Goal: Information Seeking & Learning: Learn about a topic

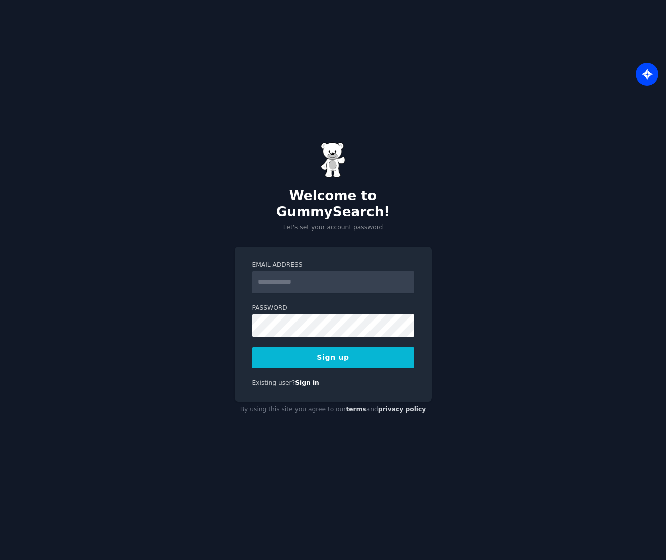
click at [299, 283] on input "Email Address" at bounding box center [333, 282] width 162 height 22
type input "**********"
click at [374, 349] on button "Sign up" at bounding box center [333, 357] width 162 height 21
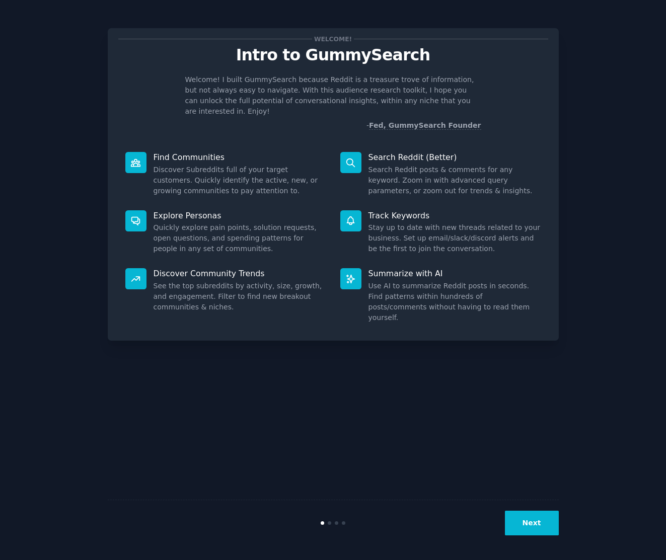
click at [534, 509] on div "Next" at bounding box center [333, 523] width 451 height 46
click at [534, 525] on button "Next" at bounding box center [532, 523] width 54 height 25
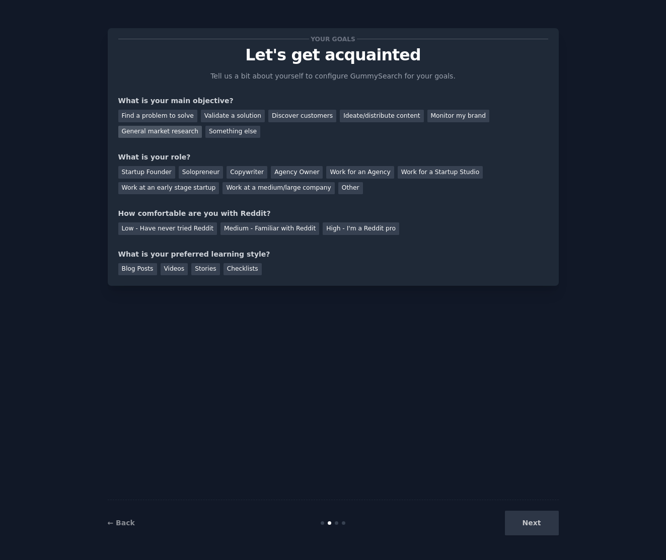
click at [174, 131] on div "General market research" at bounding box center [160, 132] width 84 height 13
click at [388, 119] on div "Ideate/distribute content" at bounding box center [382, 116] width 84 height 13
click at [231, 116] on div "Validate a solution" at bounding box center [233, 116] width 64 height 13
click at [312, 114] on div "Discover customers" at bounding box center [302, 116] width 68 height 13
click at [354, 116] on div "Ideate/distribute content" at bounding box center [382, 116] width 84 height 13
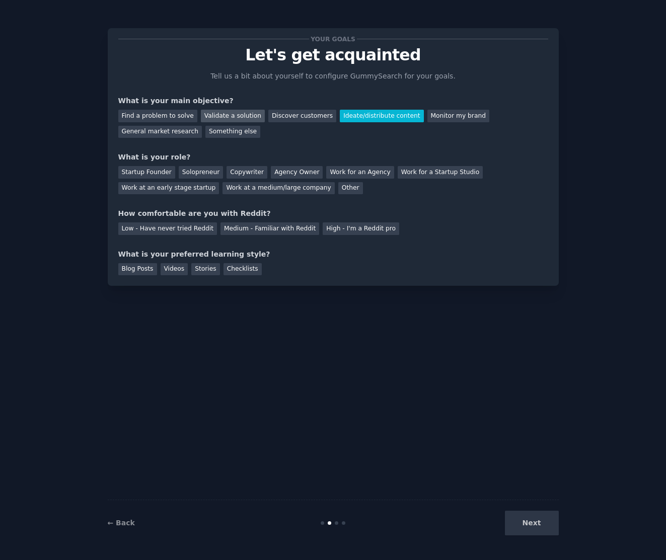
click at [226, 116] on div "Validate a solution" at bounding box center [233, 116] width 64 height 13
click at [353, 117] on div "Ideate/distribute content" at bounding box center [382, 116] width 84 height 13
click at [199, 170] on div "Solopreneur" at bounding box center [201, 172] width 44 height 13
click at [246, 227] on div "Medium - Familiar with Reddit" at bounding box center [269, 228] width 99 height 13
click at [236, 264] on div "Checklists" at bounding box center [242, 269] width 38 height 13
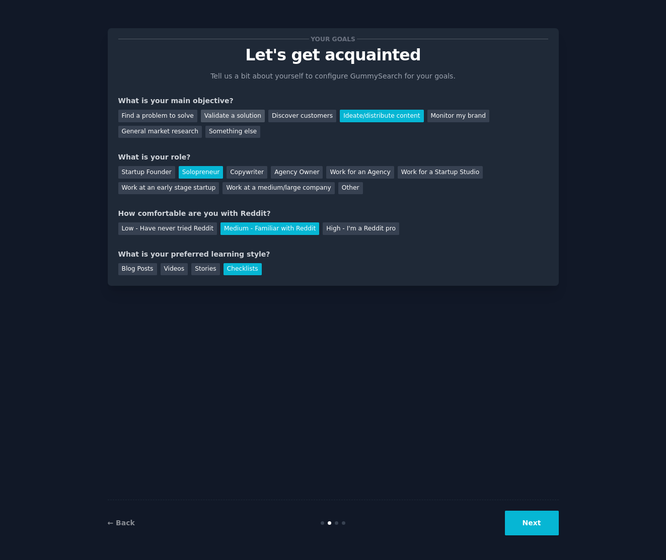
click at [250, 116] on div "Validate a solution" at bounding box center [233, 116] width 64 height 13
click at [356, 119] on div "Ideate/distribute content" at bounding box center [382, 116] width 84 height 13
click at [291, 120] on div "Discover customers" at bounding box center [302, 116] width 68 height 13
click at [163, 133] on div "General market research" at bounding box center [160, 132] width 84 height 13
click at [536, 528] on button "Next" at bounding box center [532, 523] width 54 height 25
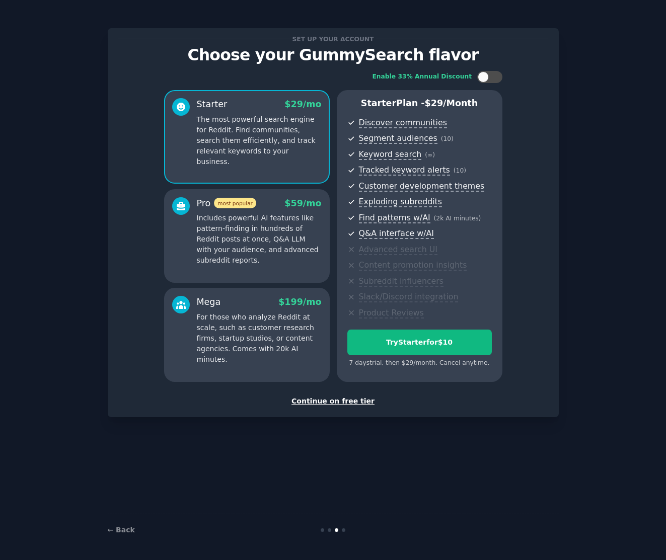
click at [360, 398] on div "Continue on free tier" at bounding box center [333, 401] width 430 height 11
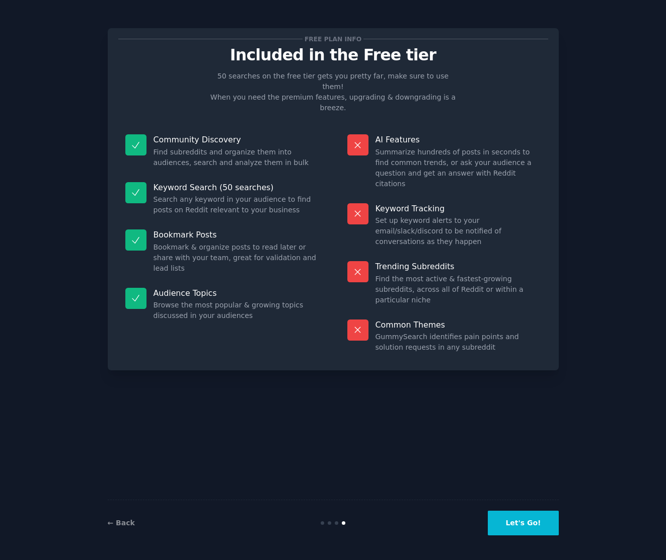
click at [512, 525] on button "Let's Go!" at bounding box center [522, 523] width 70 height 25
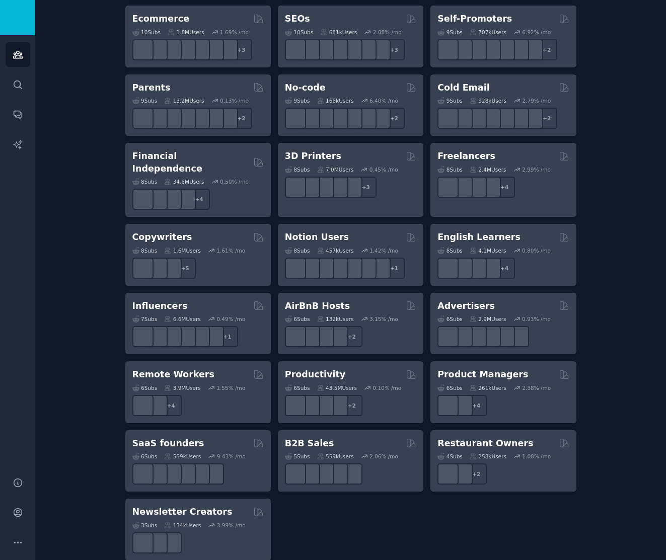
scroll to position [601, 0]
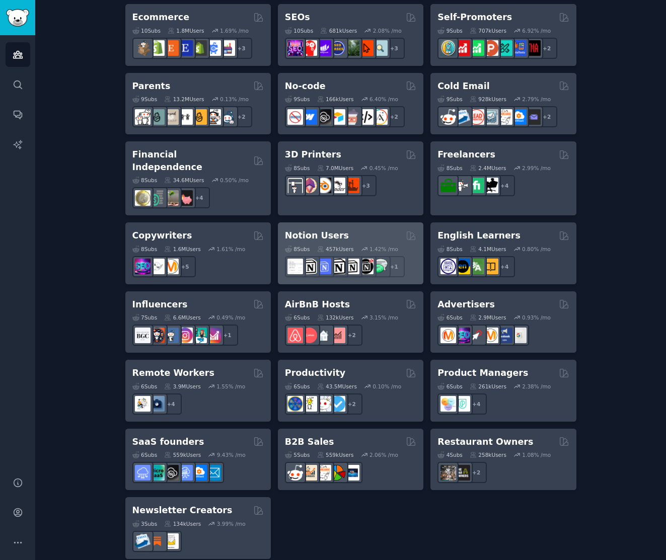
click at [289, 229] on h2 "Notion Users" at bounding box center [317, 235] width 64 height 13
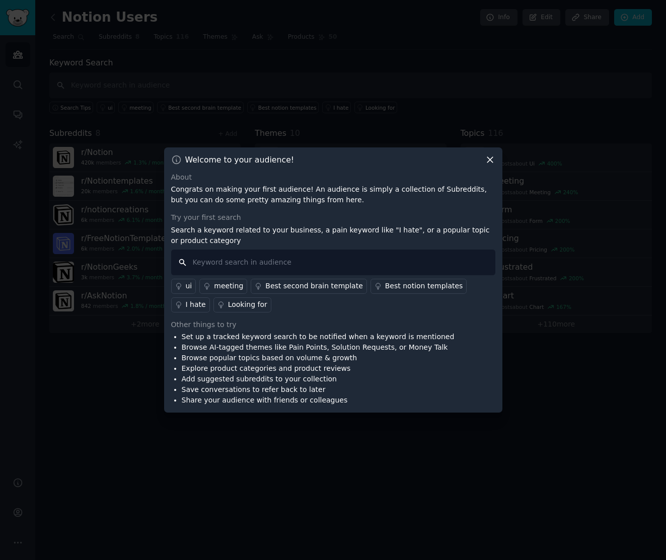
click at [247, 262] on input "text" at bounding box center [333, 263] width 324 height 26
type input "Task planning"
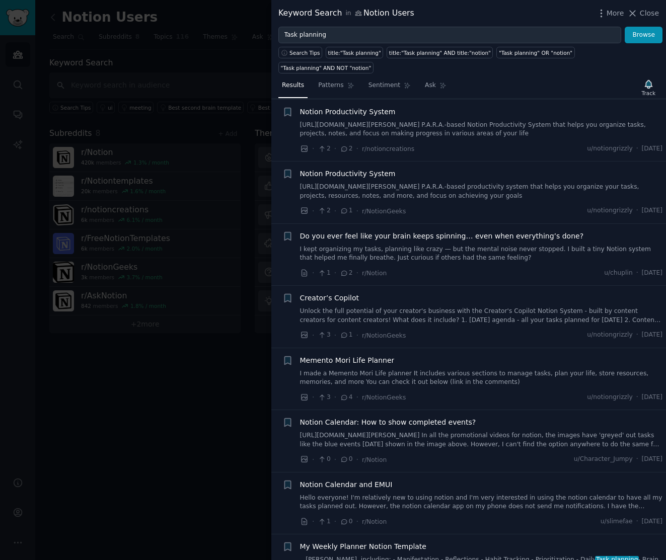
scroll to position [126, 0]
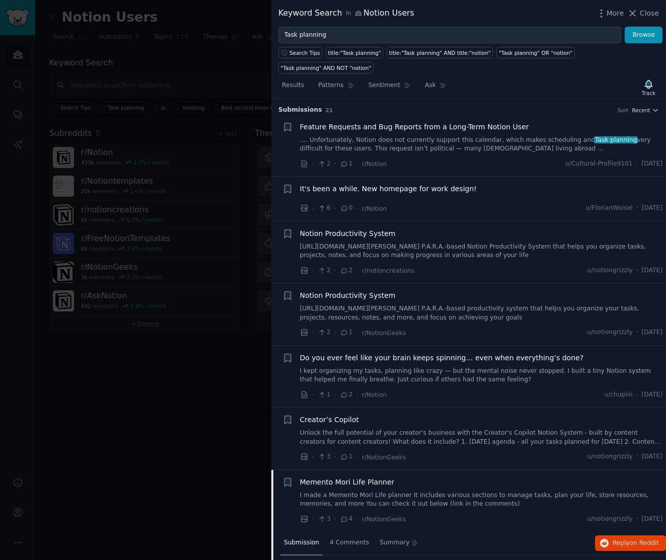
click at [490, 503] on link "I made a Memento Mori Life planner It includes various sections to manage tasks…" at bounding box center [481, 500] width 363 height 18
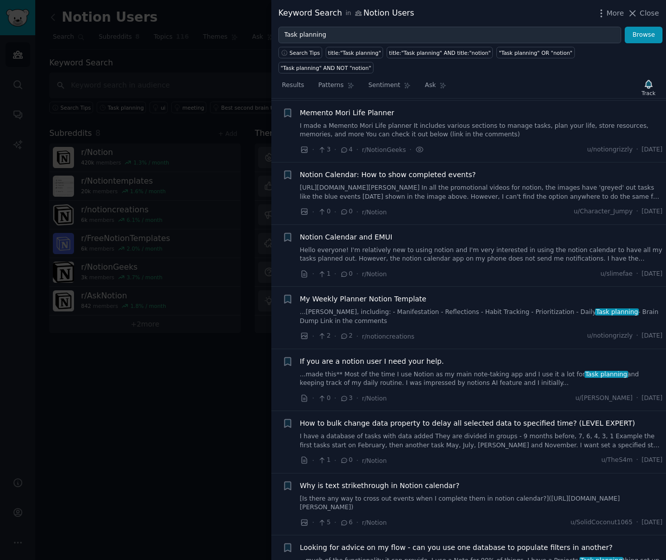
scroll to position [371, 0]
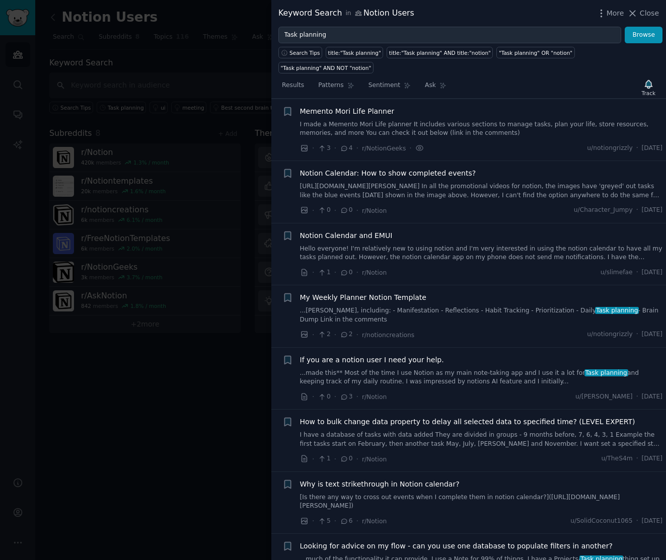
click at [464, 126] on link "I made a Memento Mori Life planner It includes various sections to manage tasks…" at bounding box center [481, 129] width 363 height 18
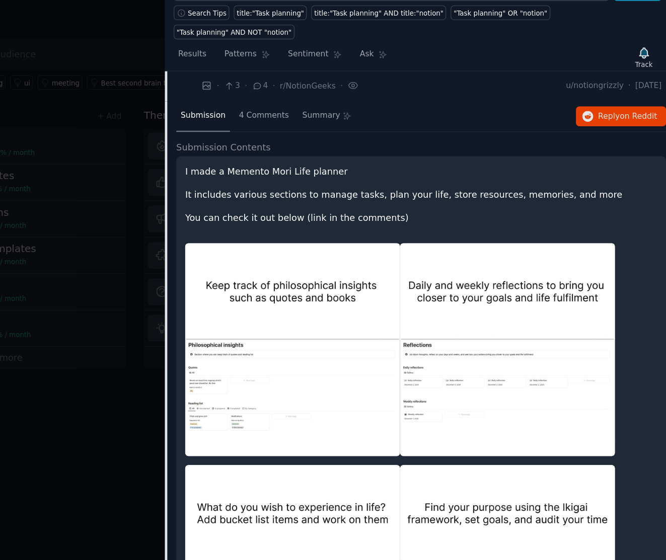
scroll to position [408, 0]
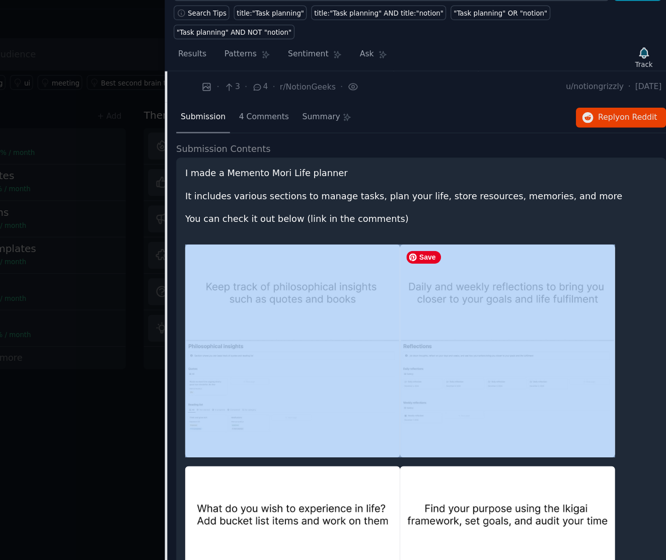
click at [549, 282] on img at bounding box center [540, 319] width 169 height 168
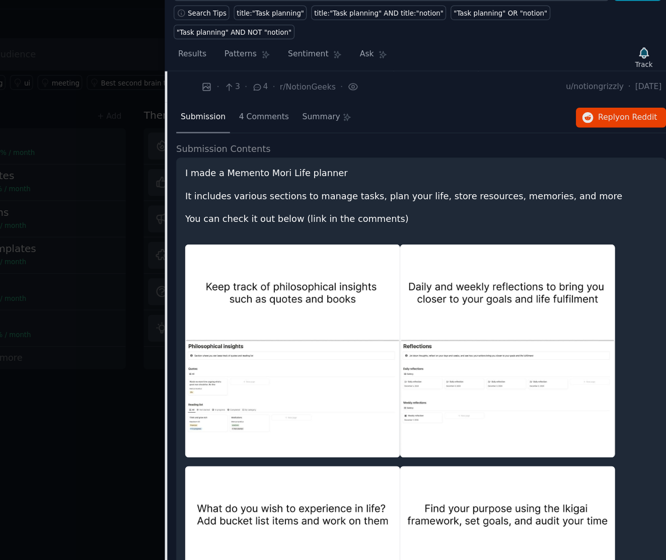
click at [520, 214] on p "You can check it out below (link in the comments)" at bounding box center [472, 215] width 371 height 11
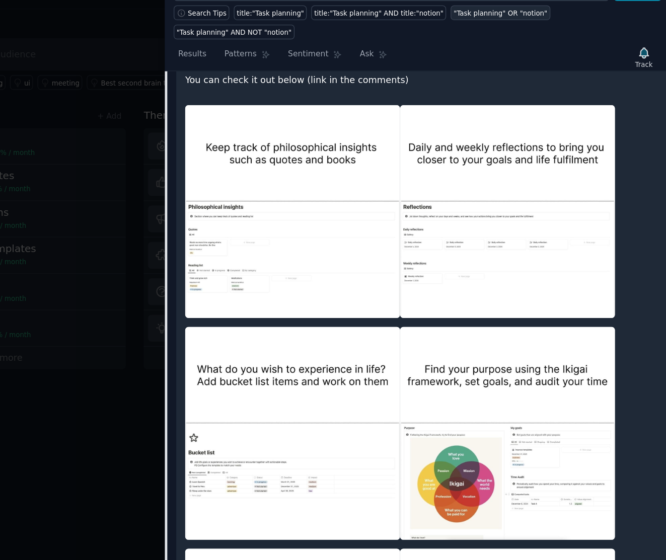
scroll to position [537, 0]
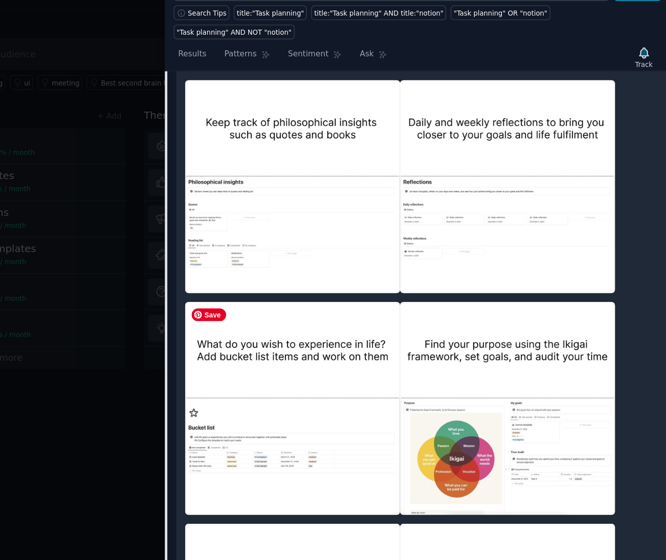
click at [383, 344] on img at bounding box center [371, 364] width 169 height 168
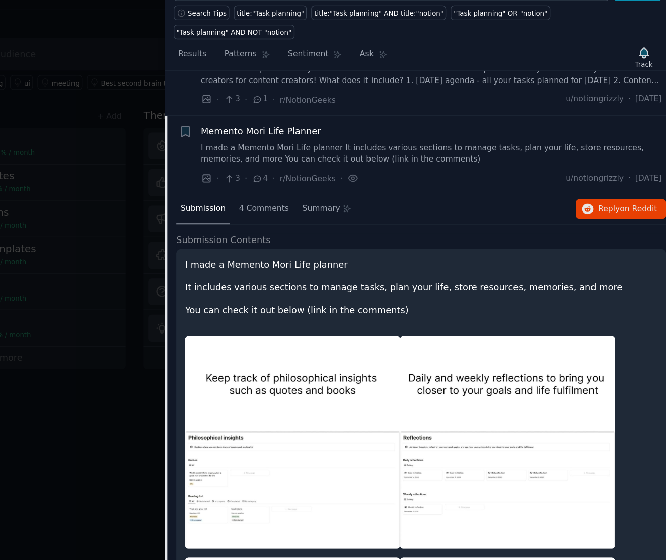
scroll to position [334, 0]
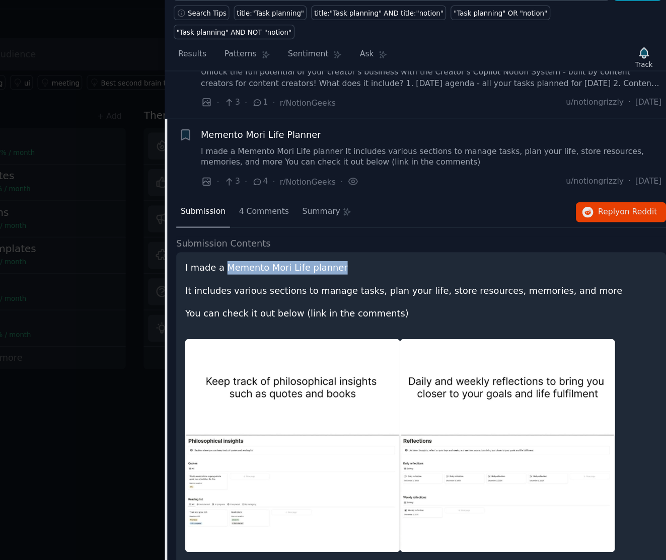
drag, startPoint x: 318, startPoint y: 253, endPoint x: 425, endPoint y: 254, distance: 106.6
click at [426, 254] on p "I made a Memento Mori Life planner" at bounding box center [472, 253] width 371 height 11
copy p "Memento Mori Life planner"
